Goal: Task Accomplishment & Management: Use online tool/utility

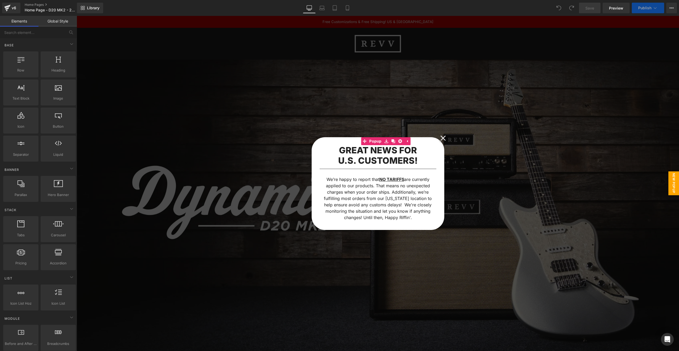
scroll to position [6, 0]
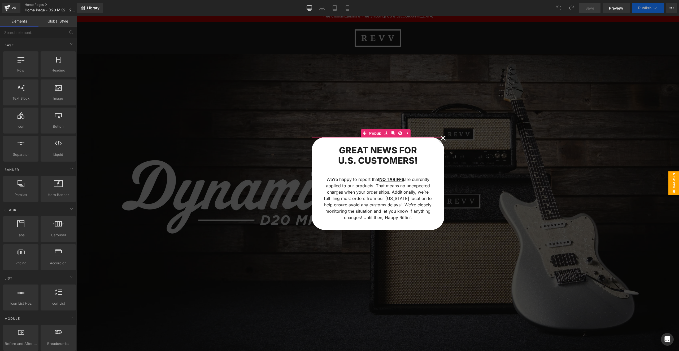
click at [443, 138] on icon at bounding box center [442, 138] width 5 height 5
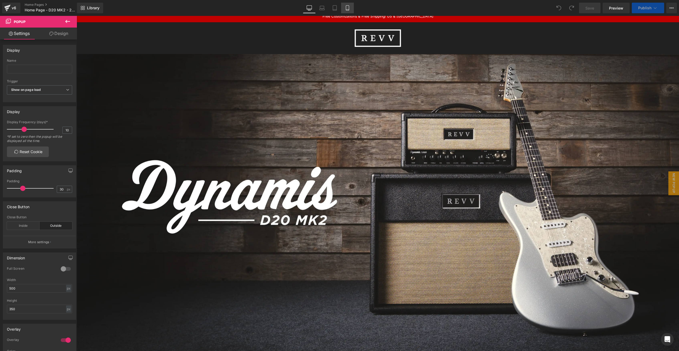
click at [345, 7] on icon at bounding box center [347, 7] width 5 height 5
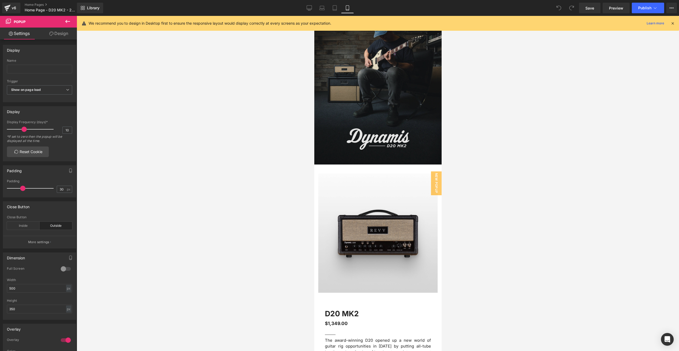
scroll to position [0, 0]
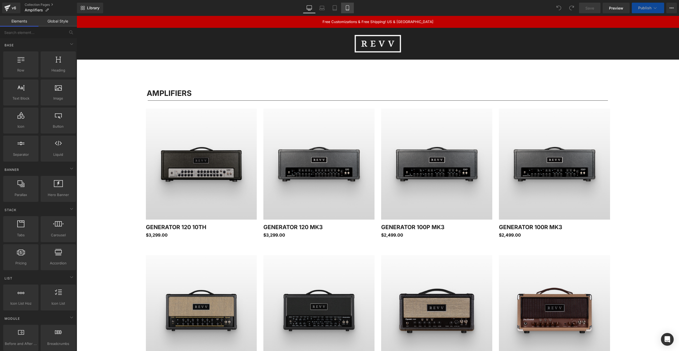
click at [349, 8] on icon at bounding box center [347, 8] width 3 height 5
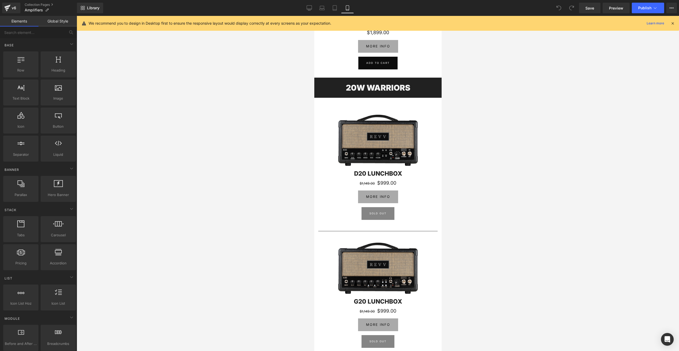
scroll to position [941, 0]
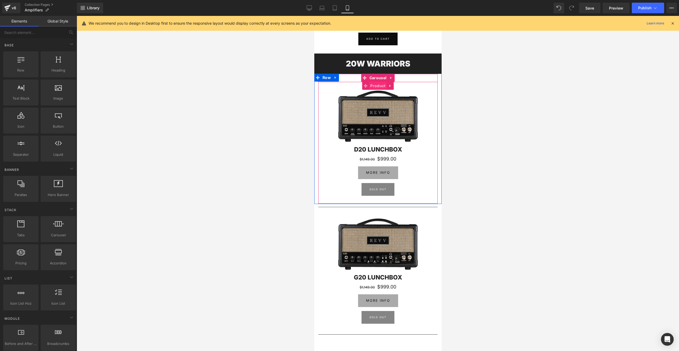
click at [376, 88] on span "Product" at bounding box center [378, 86] width 18 height 8
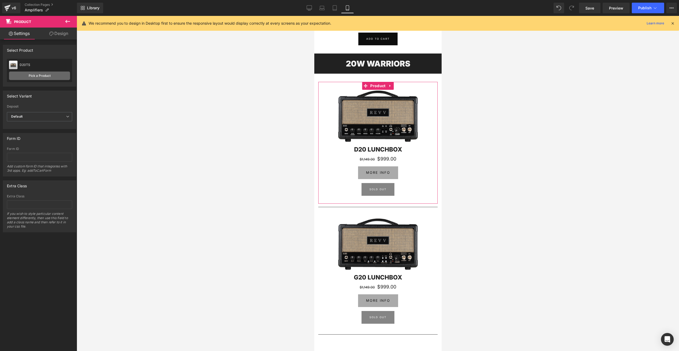
click at [16, 74] on link "Pick a Product" at bounding box center [39, 76] width 61 height 8
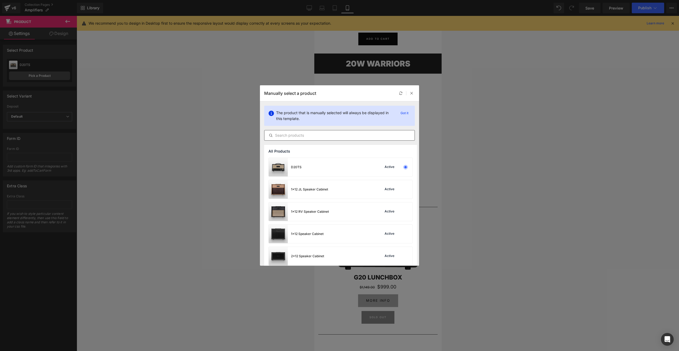
click at [300, 133] on input "text" at bounding box center [339, 135] width 150 height 6
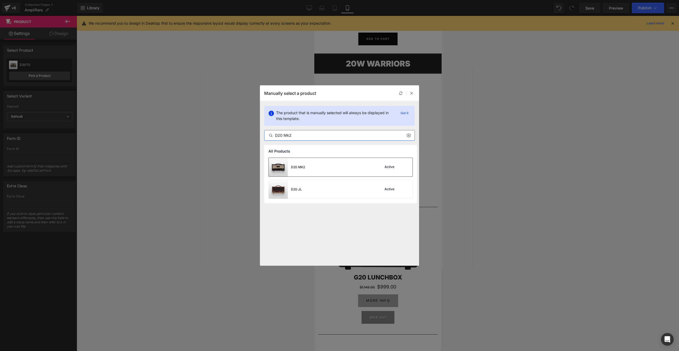
type input "D20 Mk2"
click at [334, 170] on div "D20 MK2 Active" at bounding box center [341, 167] width 144 height 19
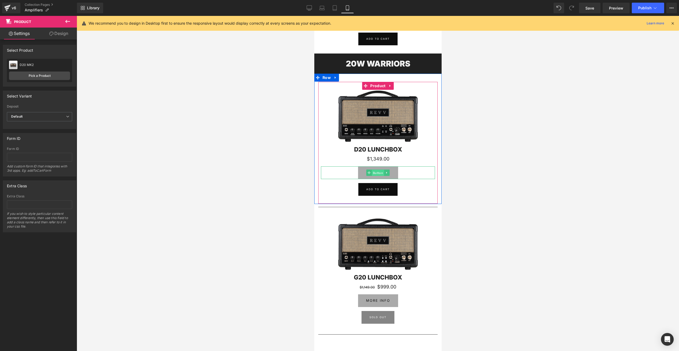
click at [378, 172] on span "Button" at bounding box center [378, 173] width 12 height 6
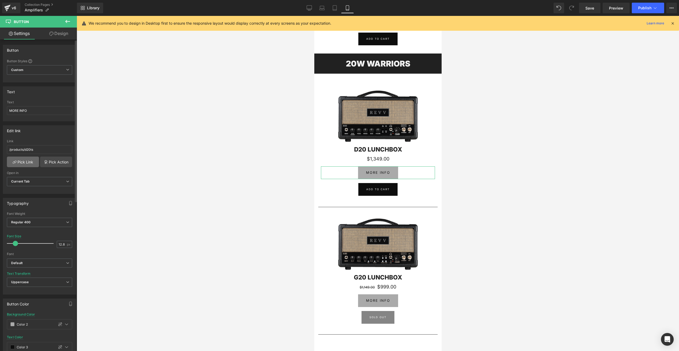
click at [23, 161] on link "Pick Link" at bounding box center [23, 162] width 32 height 11
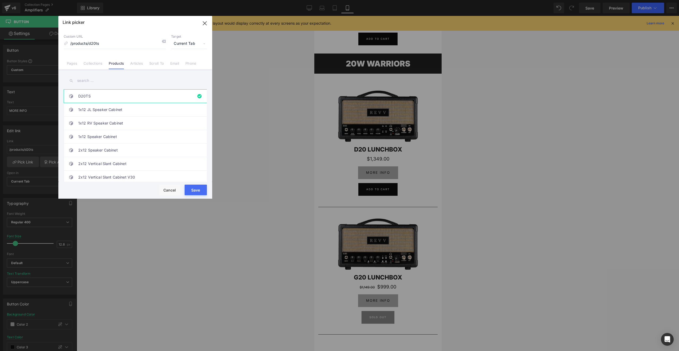
click at [104, 81] on input "text" at bounding box center [135, 81] width 143 height 12
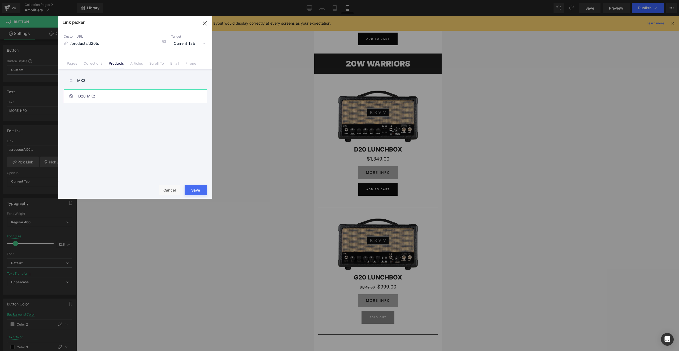
type input "MK2"
click at [101, 96] on link "D20 MK2" at bounding box center [136, 96] width 117 height 13
click at [198, 189] on button "Save" at bounding box center [196, 190] width 22 height 11
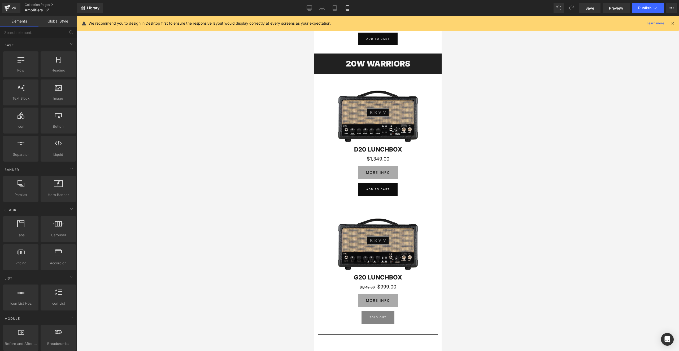
click at [274, 141] on div at bounding box center [378, 183] width 602 height 335
click at [518, 138] on div at bounding box center [378, 183] width 602 height 335
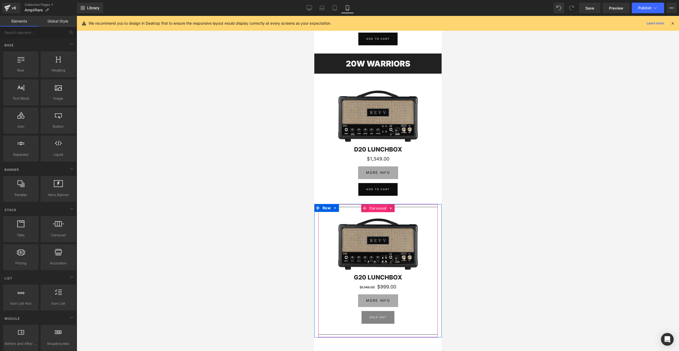
click at [376, 208] on span "Carousel" at bounding box center [378, 208] width 20 height 8
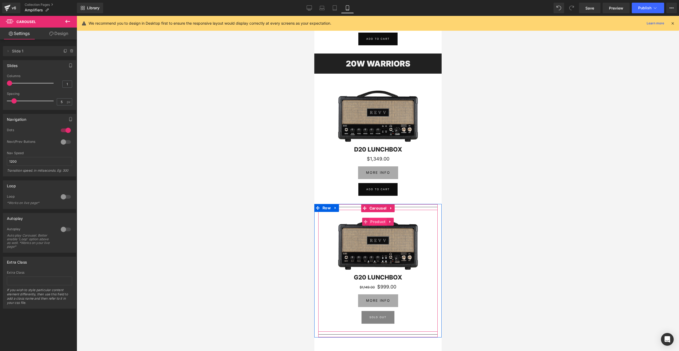
click at [375, 223] on span "Product" at bounding box center [378, 222] width 18 height 8
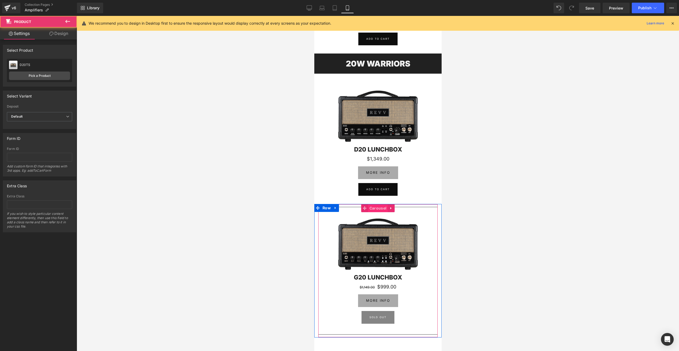
click at [379, 209] on span "Carousel" at bounding box center [378, 208] width 20 height 8
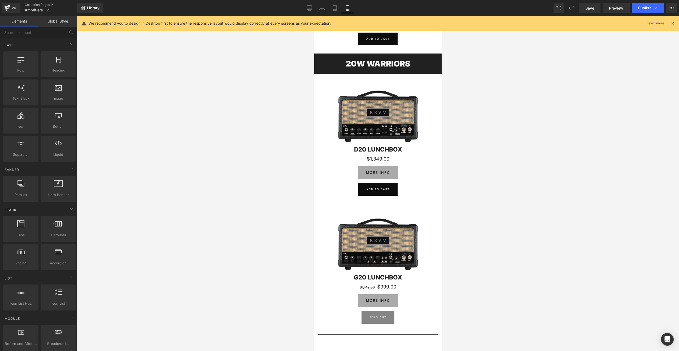
drag, startPoint x: 559, startPoint y: 199, endPoint x: 553, endPoint y: 199, distance: 6.1
click at [559, 199] on div at bounding box center [378, 183] width 602 height 335
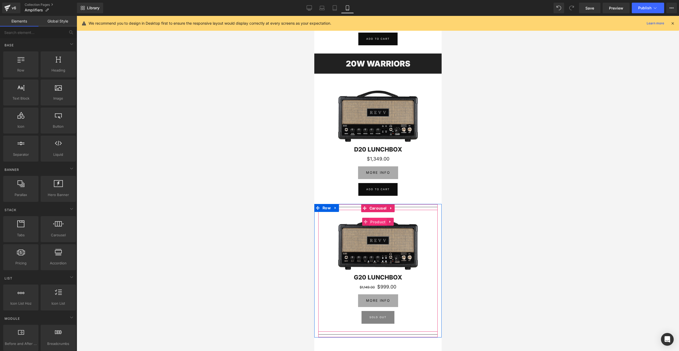
click at [379, 222] on span "Product" at bounding box center [378, 222] width 18 height 8
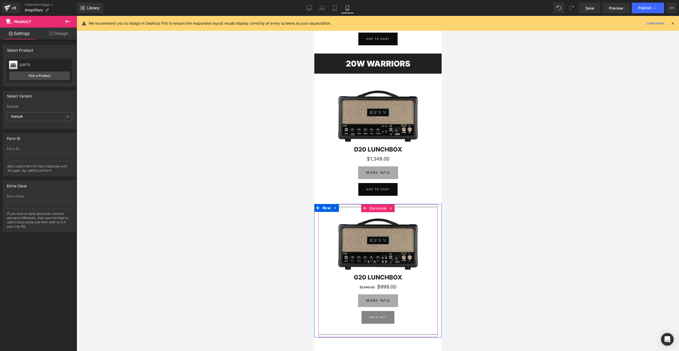
click at [376, 209] on span "Carousel" at bounding box center [378, 208] width 20 height 8
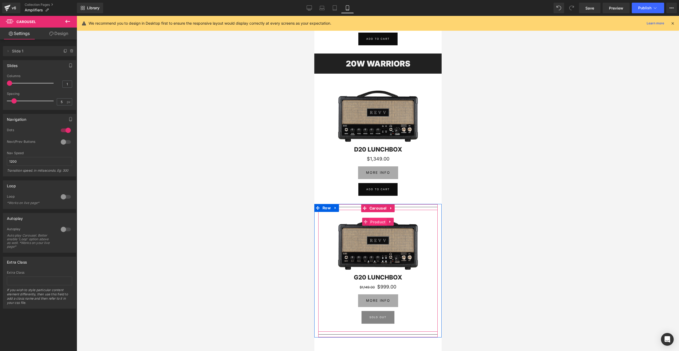
click at [379, 222] on span "Product" at bounding box center [378, 222] width 18 height 8
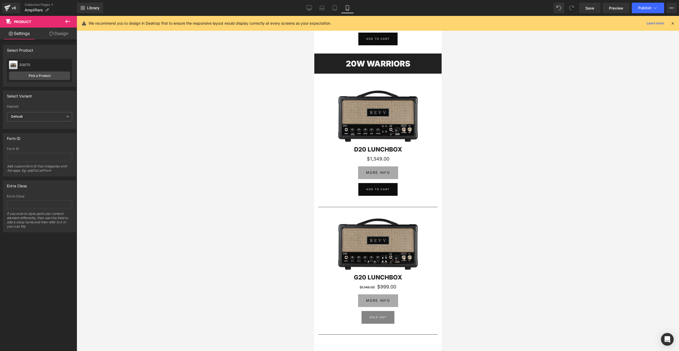
click at [160, 100] on div at bounding box center [378, 183] width 602 height 335
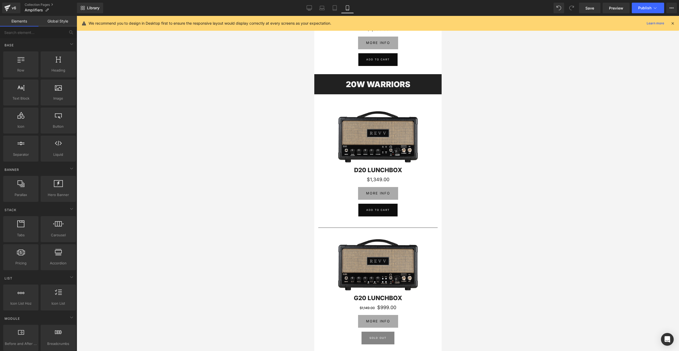
scroll to position [911, 0]
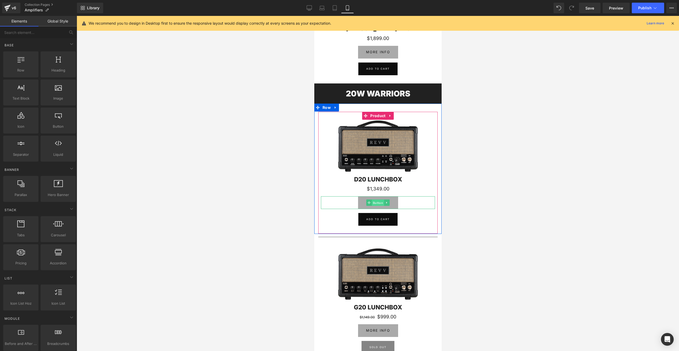
click at [376, 202] on span "Button" at bounding box center [378, 203] width 12 height 6
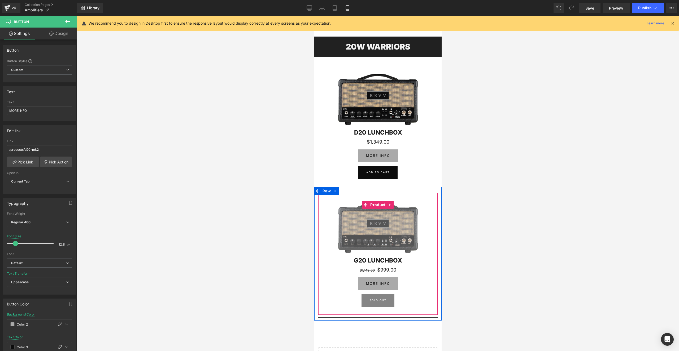
scroll to position [963, 0]
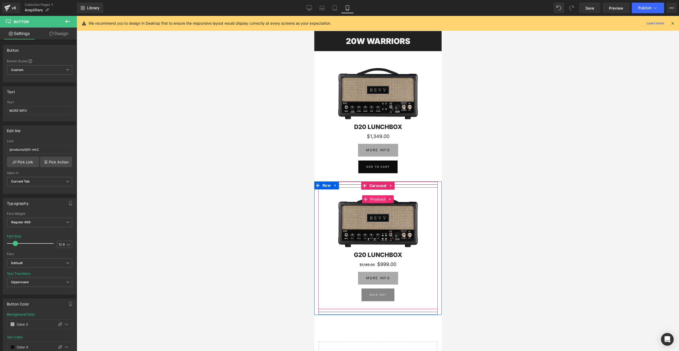
click at [378, 199] on span "Product" at bounding box center [378, 199] width 18 height 8
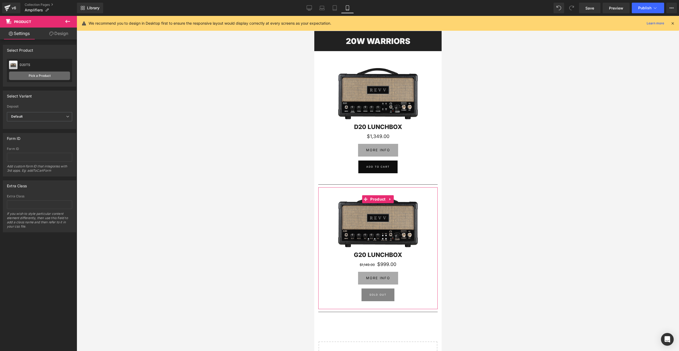
click at [28, 74] on link "Pick a Product" at bounding box center [39, 76] width 61 height 8
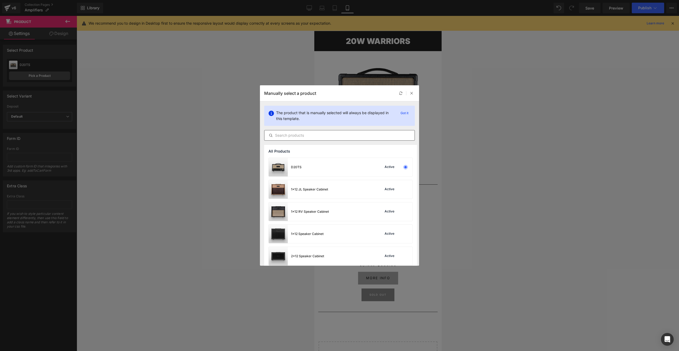
click at [290, 135] on input "text" at bounding box center [339, 135] width 150 height 6
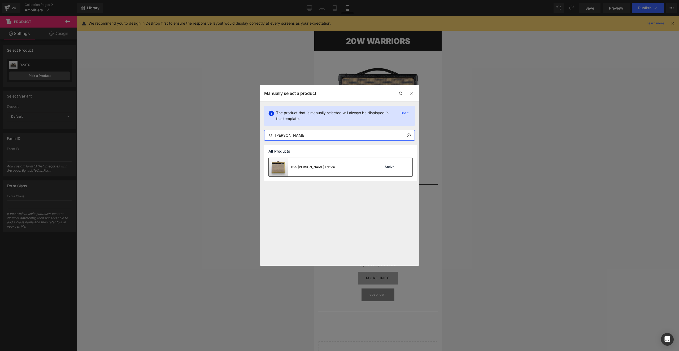
type input "Joey"
click at [311, 167] on div "D25 Joey Landreth Edition" at bounding box center [313, 167] width 44 height 5
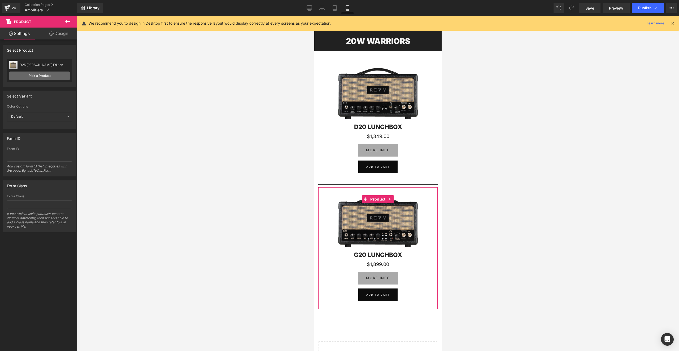
click at [35, 75] on link "Pick a Product" at bounding box center [39, 76] width 61 height 8
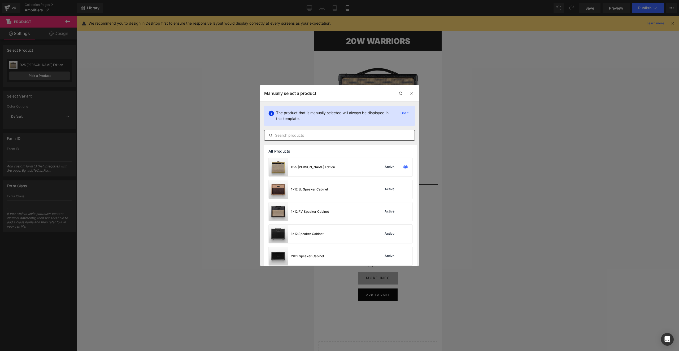
click at [301, 135] on input "text" at bounding box center [339, 135] width 150 height 6
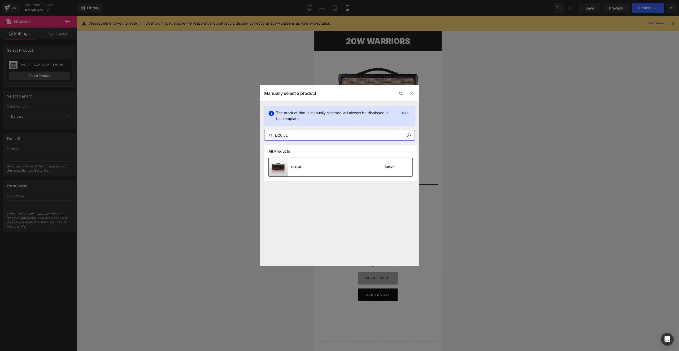
type input "D20 JL"
drag, startPoint x: 316, startPoint y: 168, endPoint x: 6, endPoint y: 152, distance: 310.4
click at [316, 168] on div "D20 JL Active" at bounding box center [341, 167] width 144 height 19
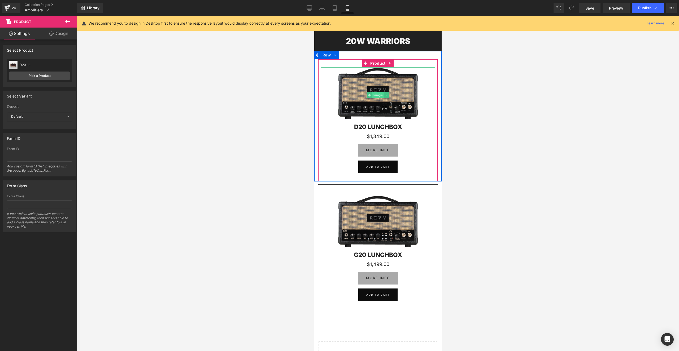
click at [373, 92] on span "Image" at bounding box center [377, 95] width 11 height 6
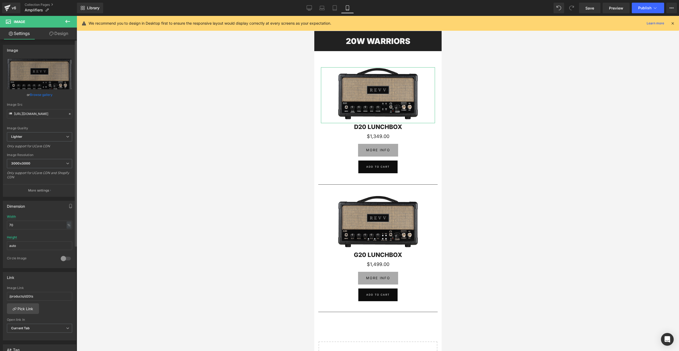
click at [30, 94] on link "Browse gallery" at bounding box center [41, 94] width 23 height 9
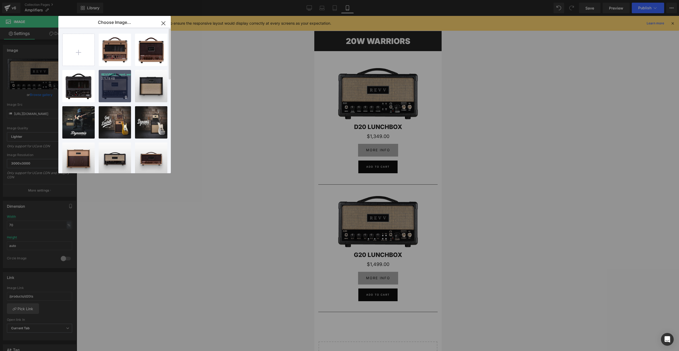
click at [108, 90] on div "REVVMK2...ront.webp 271.78 KB" at bounding box center [115, 86] width 32 height 32
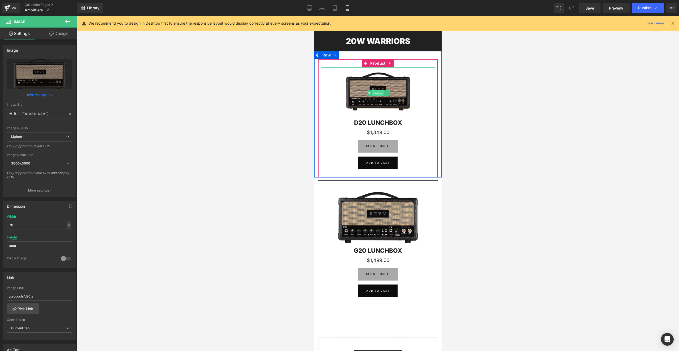
click at [379, 92] on span "Image" at bounding box center [377, 93] width 11 height 6
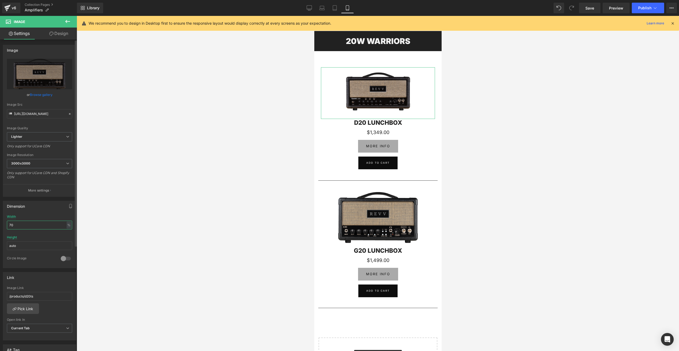
click at [21, 225] on input "70" at bounding box center [39, 225] width 65 height 9
drag, startPoint x: 14, startPoint y: 225, endPoint x: 4, endPoint y: 226, distance: 9.6
click at [4, 226] on div "70% Width 70 % % px auto Height auto 0 Circle Image" at bounding box center [39, 241] width 73 height 53
type input "100"
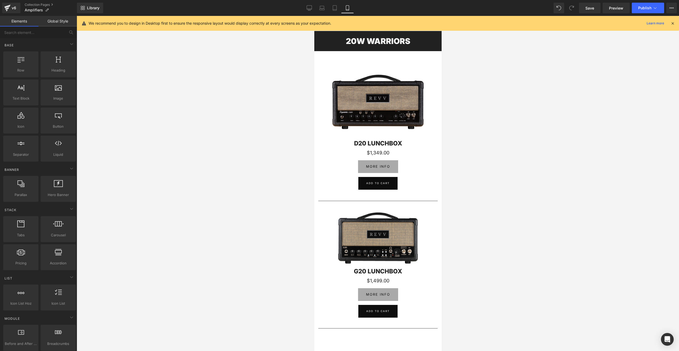
click at [175, 164] on div at bounding box center [378, 183] width 602 height 335
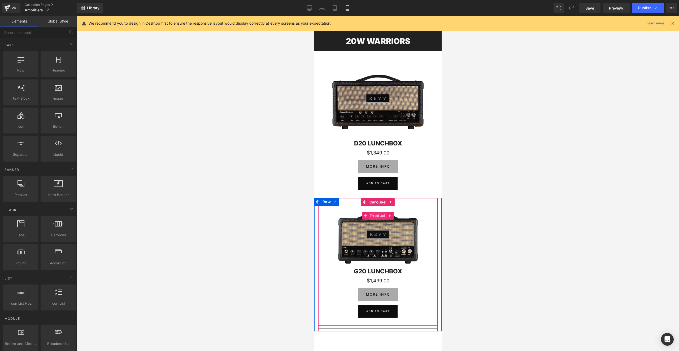
click at [376, 215] on span "Product" at bounding box center [378, 216] width 18 height 8
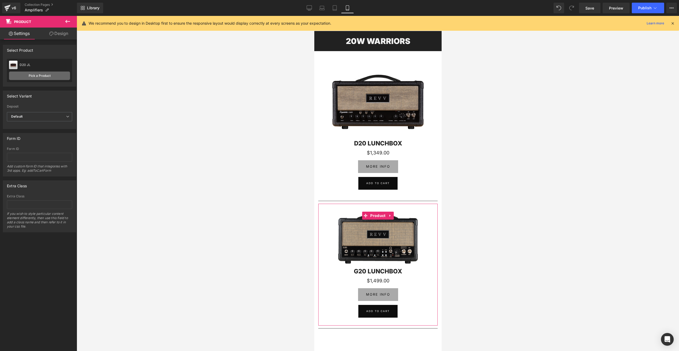
click at [37, 76] on link "Pick a Product" at bounding box center [39, 76] width 61 height 8
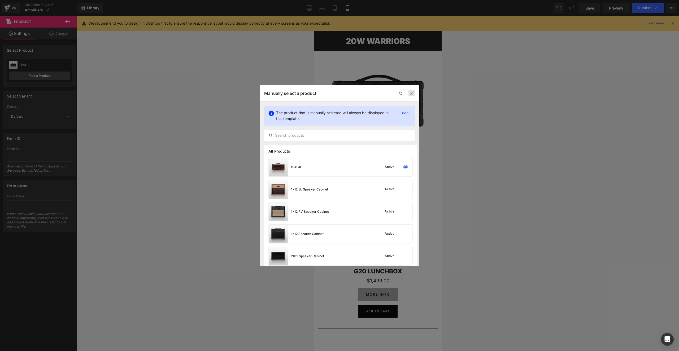
click at [412, 93] on icon at bounding box center [412, 93] width 4 height 4
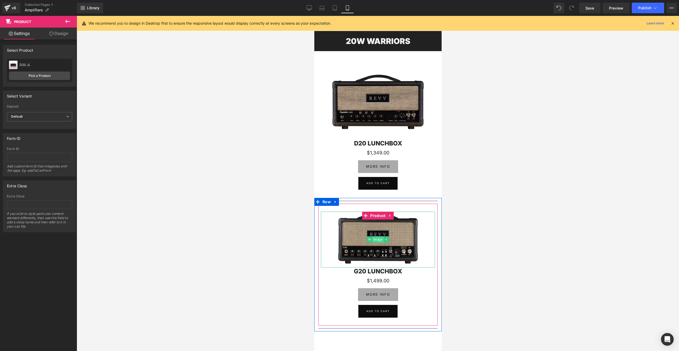
click at [378, 238] on span "Image" at bounding box center [377, 240] width 11 height 6
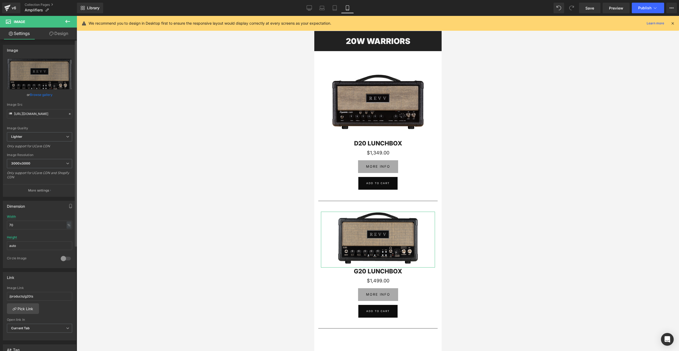
drag, startPoint x: 40, startPoint y: 93, endPoint x: 44, endPoint y: 94, distance: 3.9
click at [40, 93] on link "Browse gallery" at bounding box center [41, 94] width 23 height 9
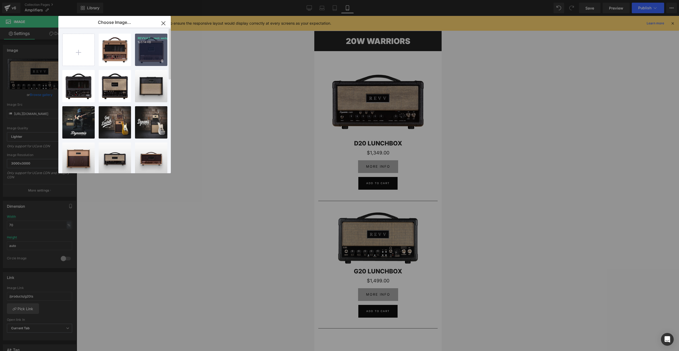
click at [146, 51] on div "REVVJLF...ront.webp 193.14 KB" at bounding box center [151, 50] width 32 height 32
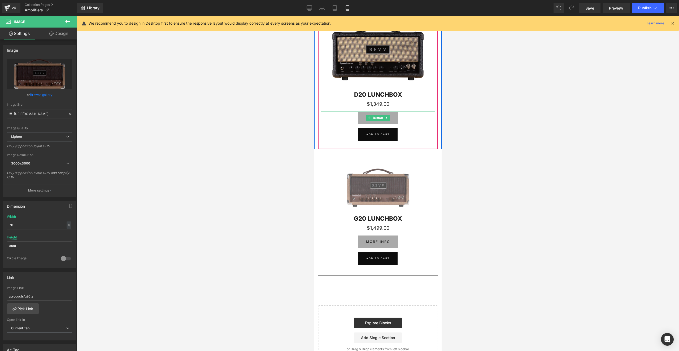
scroll to position [1028, 0]
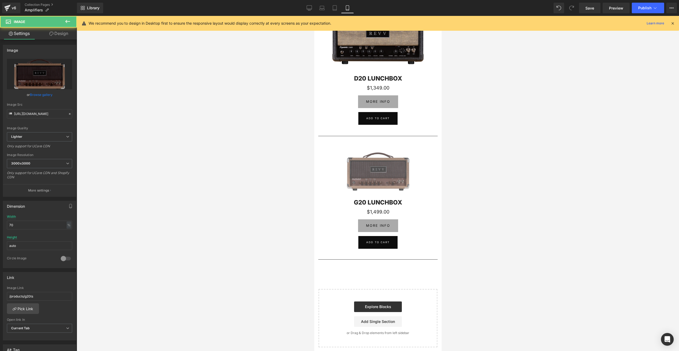
click at [379, 169] on img at bounding box center [378, 173] width 80 height 52
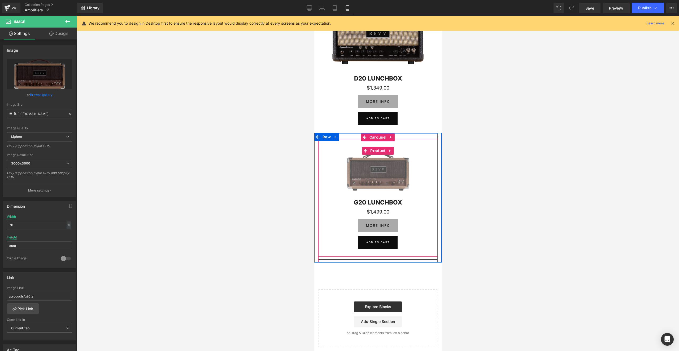
scroll to position [1029, 0]
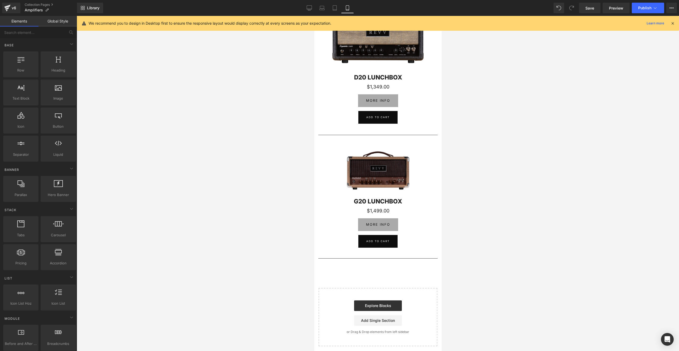
click at [241, 153] on div at bounding box center [378, 183] width 602 height 335
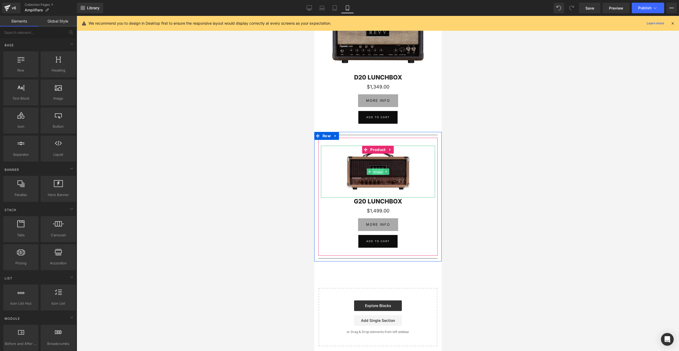
click at [376, 172] on span "Image" at bounding box center [377, 172] width 11 height 6
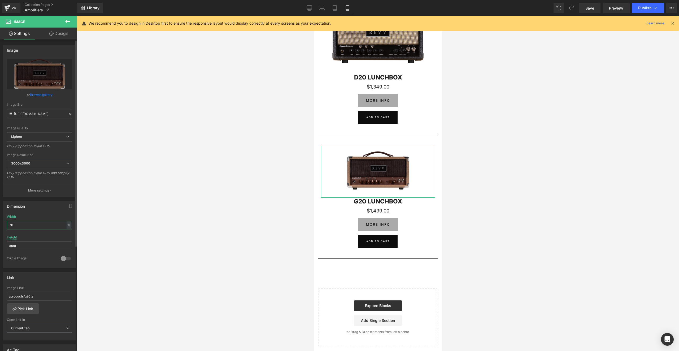
click at [20, 225] on input "70" at bounding box center [39, 225] width 65 height 9
drag, startPoint x: 11, startPoint y: 224, endPoint x: 2, endPoint y: 224, distance: 8.2
click at [2, 224] on div "Dimension 70% Width 70 % % px auto Height auto 0 Circle Image" at bounding box center [39, 232] width 79 height 71
type input "100"
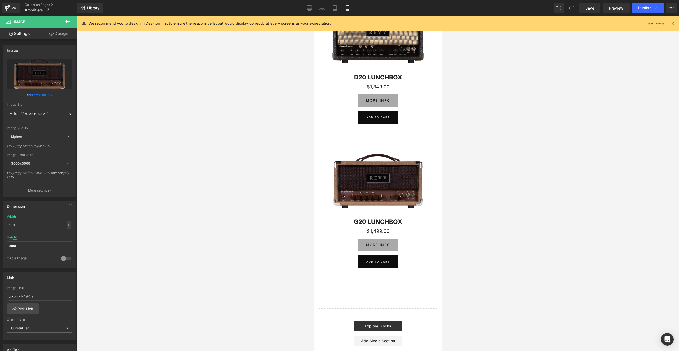
click at [97, 191] on div at bounding box center [378, 183] width 602 height 335
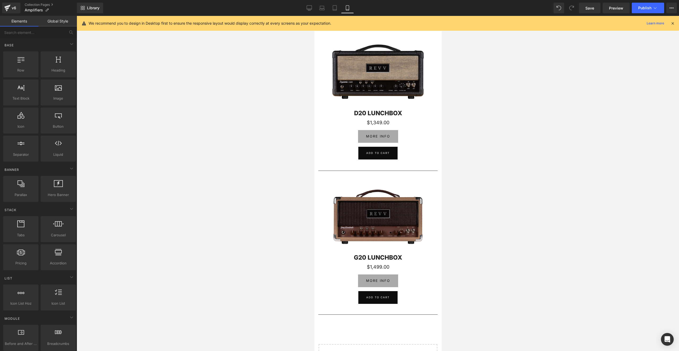
scroll to position [937, 0]
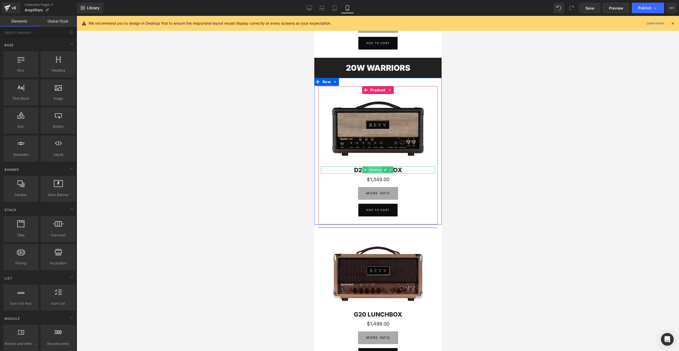
click at [376, 170] on span "Heading" at bounding box center [375, 170] width 15 height 6
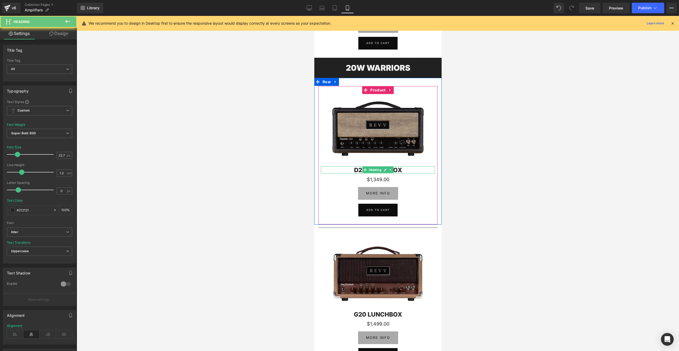
click at [352, 170] on h1 "D20 LUNCHBOX" at bounding box center [378, 170] width 114 height 7
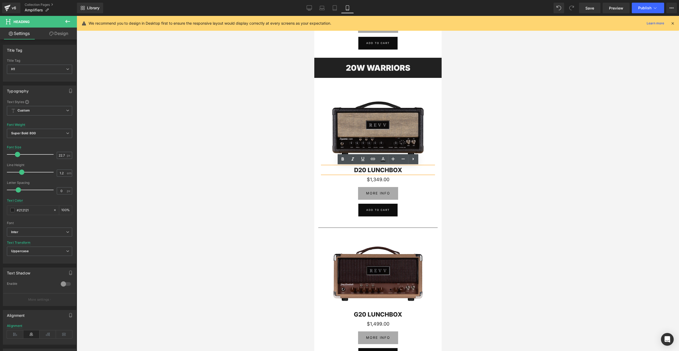
click at [367, 170] on h1 "D20 LUNCHBOX" at bounding box center [378, 170] width 114 height 7
drag, startPoint x: 381, startPoint y: 169, endPoint x: 405, endPoint y: 169, distance: 24.7
click at [405, 169] on h1 "D20 LUNCHBOX" at bounding box center [378, 170] width 114 height 7
click at [500, 170] on div at bounding box center [378, 183] width 602 height 335
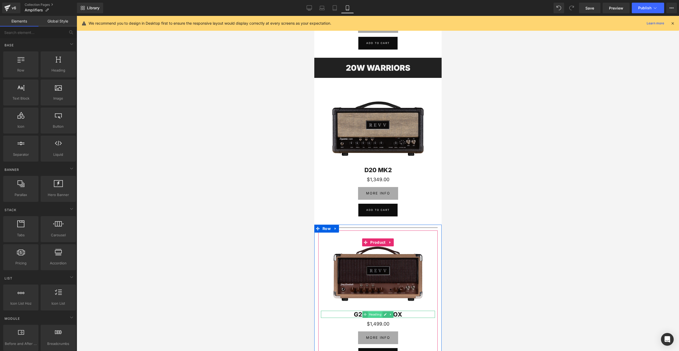
click at [381, 317] on span "Heading" at bounding box center [375, 315] width 15 height 6
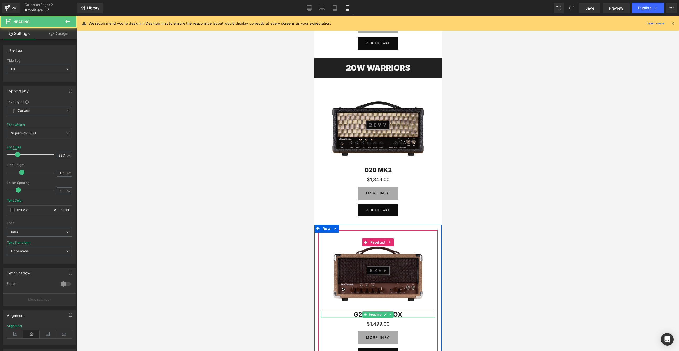
click at [355, 317] on div "G20 LUNCHBOX Heading" at bounding box center [378, 314] width 114 height 7
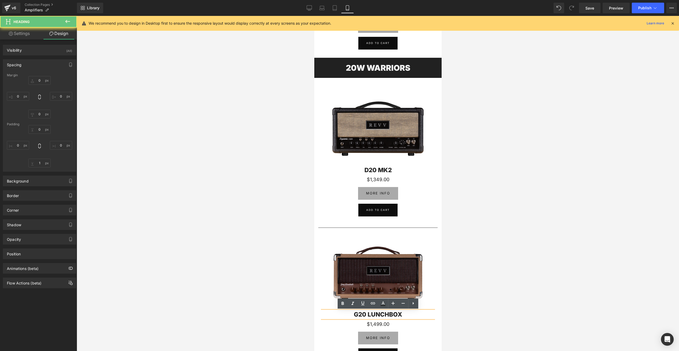
click at [360, 315] on h1 "G20 LUNCHBOX" at bounding box center [378, 314] width 114 height 7
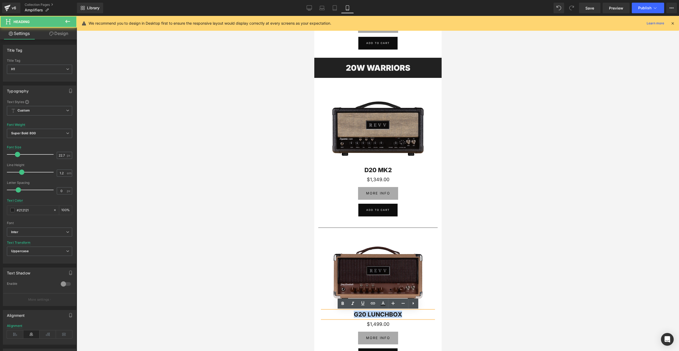
drag, startPoint x: 355, startPoint y: 315, endPoint x: 405, endPoint y: 310, distance: 50.8
click at [407, 311] on h1 "G20 LUNCHBOX" at bounding box center [378, 314] width 114 height 7
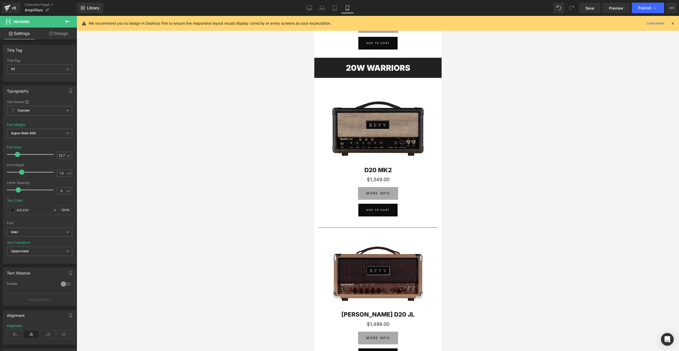
click at [491, 285] on div at bounding box center [378, 183] width 602 height 335
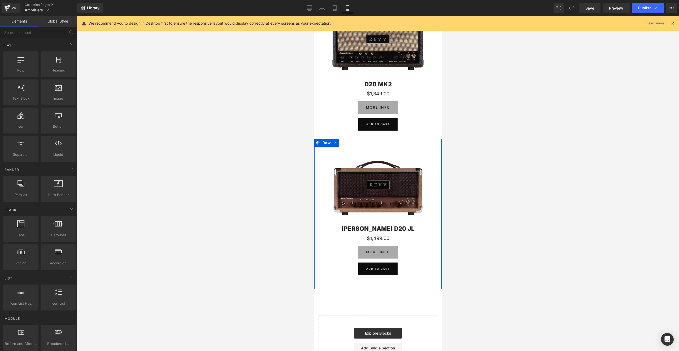
scroll to position [1038, 0]
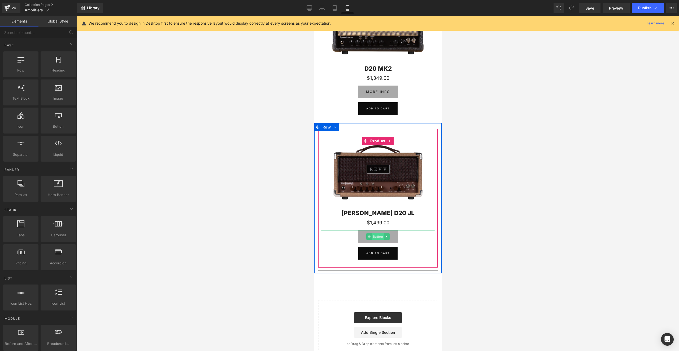
click at [376, 236] on span "Button" at bounding box center [378, 237] width 12 height 6
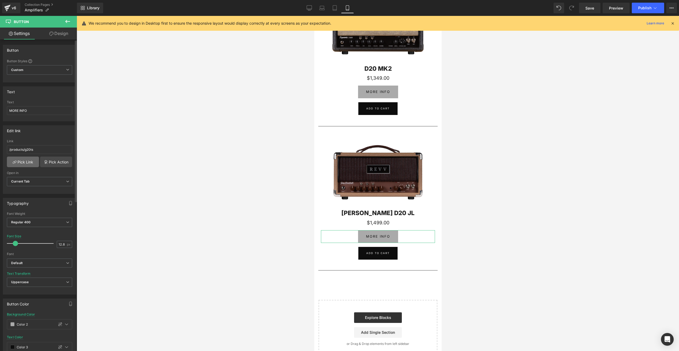
click at [26, 161] on link "Pick Link" at bounding box center [23, 162] width 32 height 11
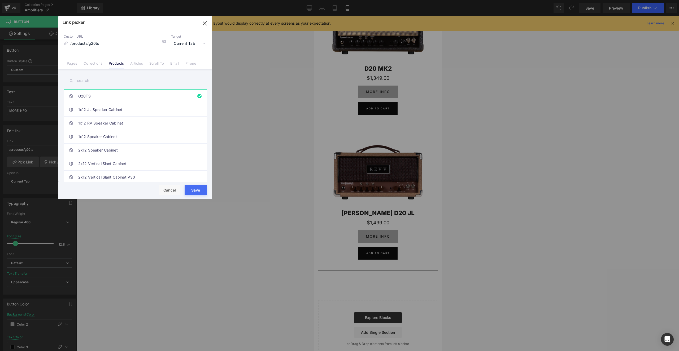
click at [96, 85] on input "text" at bounding box center [135, 81] width 143 height 12
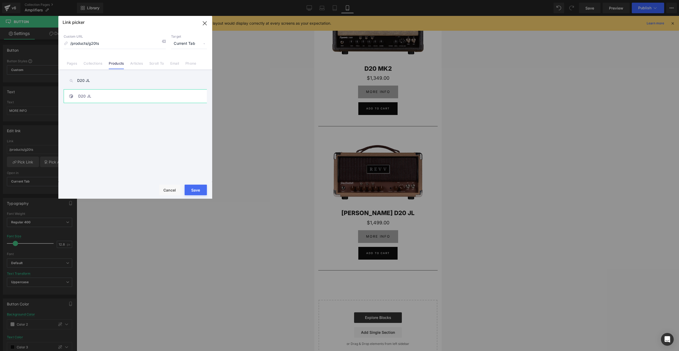
type input "D20 JL"
click at [107, 97] on link "D20 JL" at bounding box center [136, 96] width 117 height 13
click at [195, 189] on button "Save" at bounding box center [196, 190] width 22 height 11
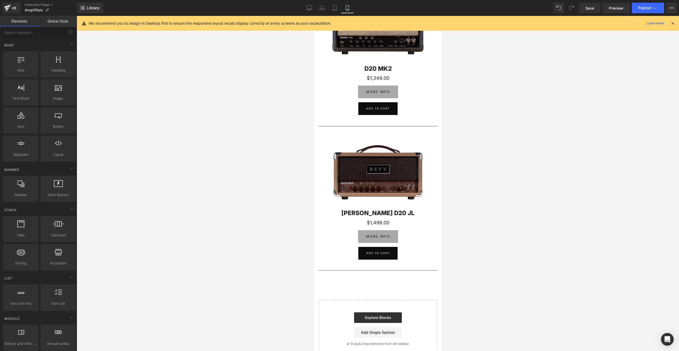
click at [511, 146] on div at bounding box center [378, 183] width 602 height 335
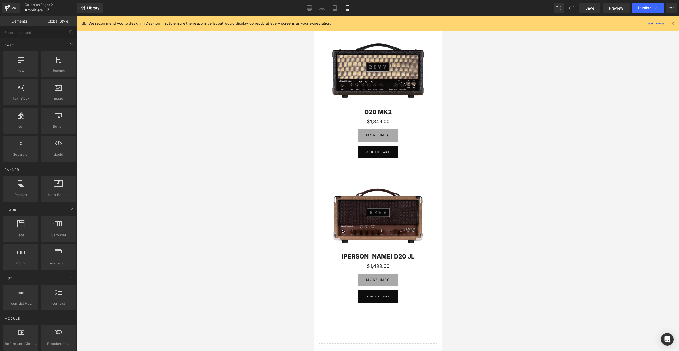
scroll to position [993, 0]
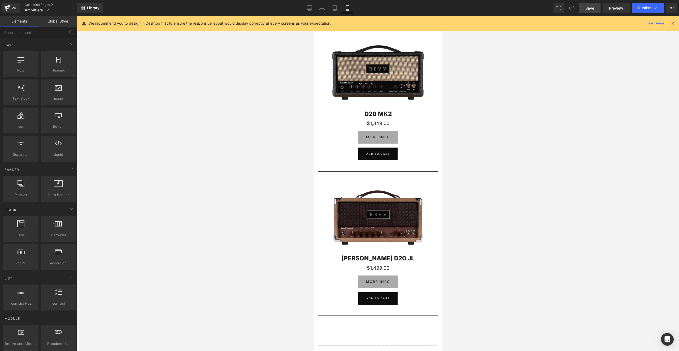
click at [589, 7] on span "Save" at bounding box center [589, 8] width 9 height 6
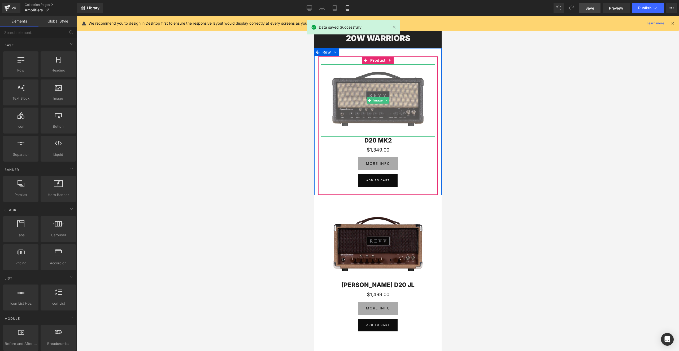
scroll to position [959, 0]
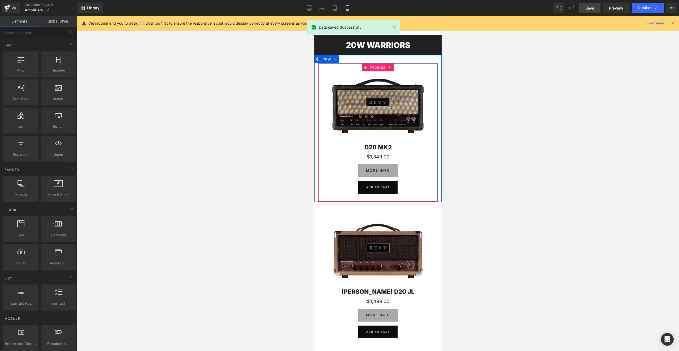
click at [378, 68] on span "Product" at bounding box center [378, 67] width 18 height 8
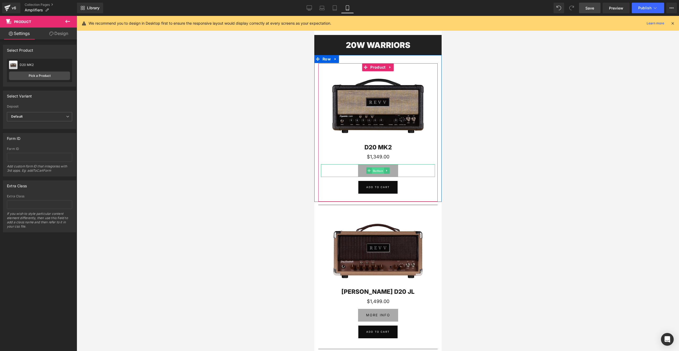
click at [378, 171] on span "Button" at bounding box center [378, 171] width 12 height 6
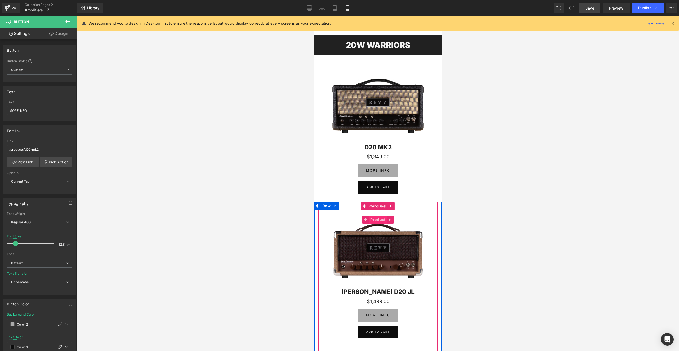
click at [377, 219] on span "Product" at bounding box center [378, 220] width 18 height 8
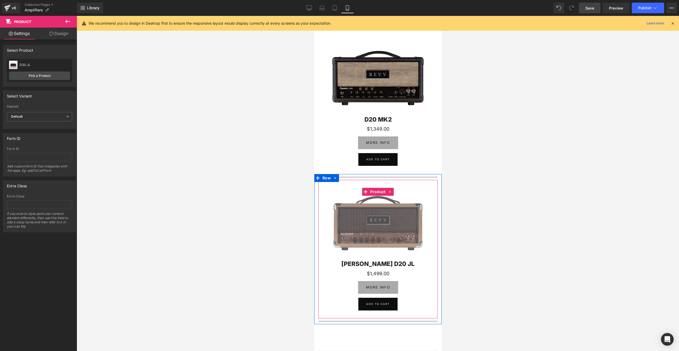
scroll to position [989, 0]
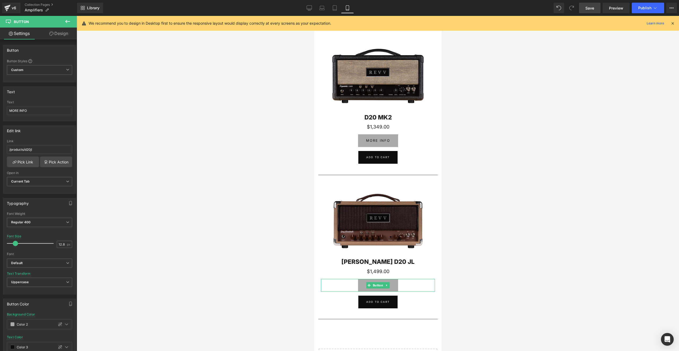
click at [514, 171] on div at bounding box center [378, 183] width 602 height 335
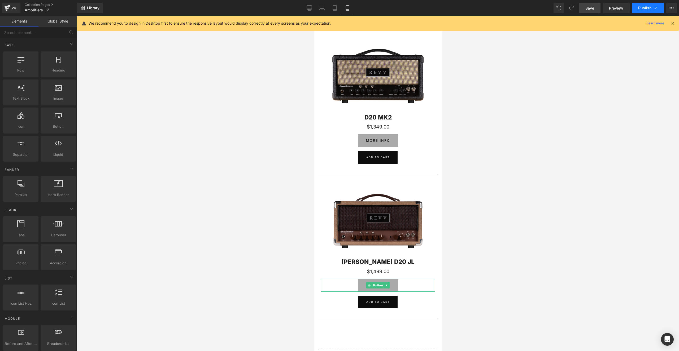
click at [642, 6] on span "Publish" at bounding box center [644, 8] width 13 height 4
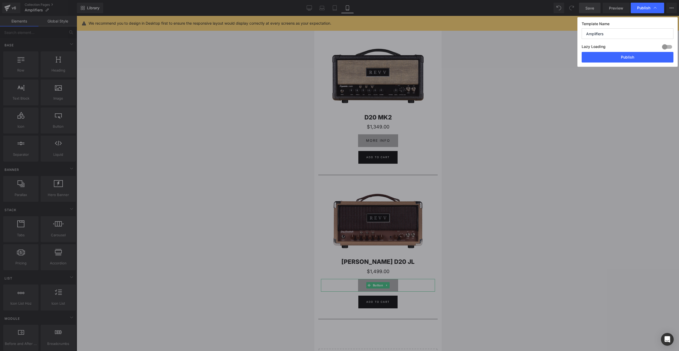
click at [633, 57] on button "Publish" at bounding box center [628, 57] width 92 height 11
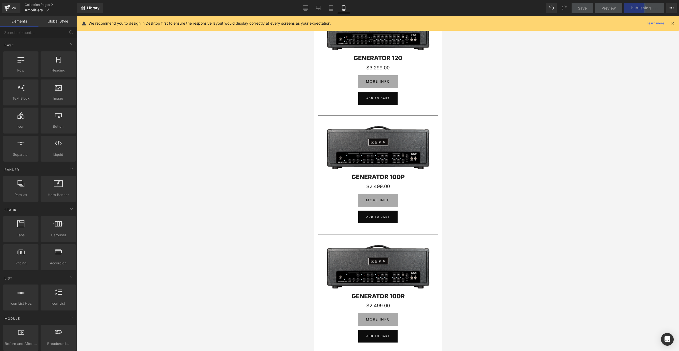
scroll to position [0, 0]
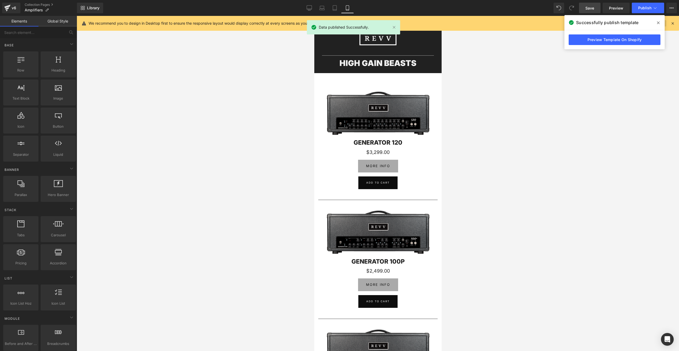
drag, startPoint x: 658, startPoint y: 23, endPoint x: 661, endPoint y: 22, distance: 2.7
click at [658, 23] on icon at bounding box center [658, 22] width 3 height 3
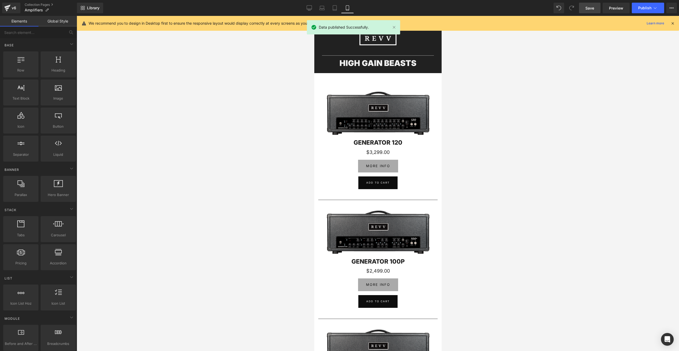
click at [671, 22] on icon at bounding box center [672, 23] width 5 height 5
